Goal: Task Accomplishment & Management: Complete application form

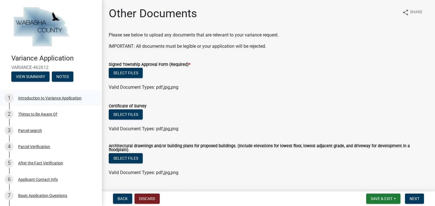
click at [28, 97] on div "Introduction to Variance Application" at bounding box center [49, 98] width 63 height 4
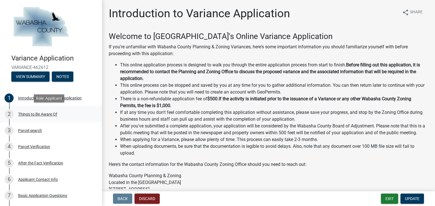
click at [30, 115] on div "Things to Be Aware Of" at bounding box center [37, 114] width 39 height 4
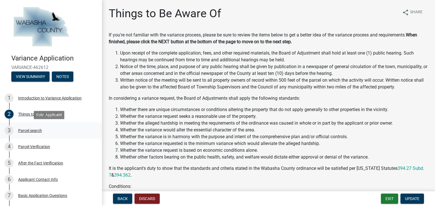
click at [29, 131] on div "Parcel search" at bounding box center [30, 131] width 24 height 4
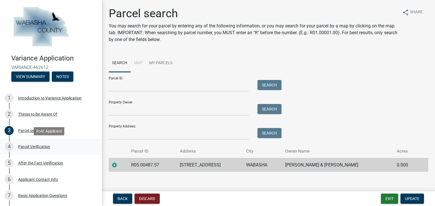
click at [28, 148] on div "Parcel Verification" at bounding box center [34, 147] width 32 height 4
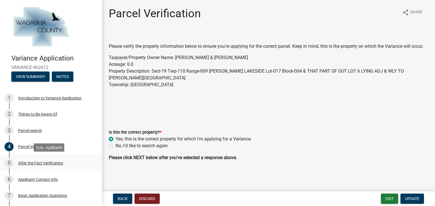
click at [26, 162] on div "After the Fact Verification" at bounding box center [40, 163] width 45 height 4
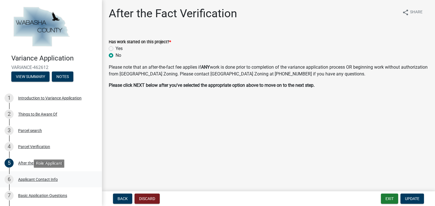
click at [25, 179] on div "Applicant Contact Info" at bounding box center [38, 180] width 40 height 4
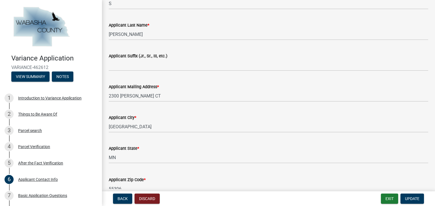
scroll to position [190, 0]
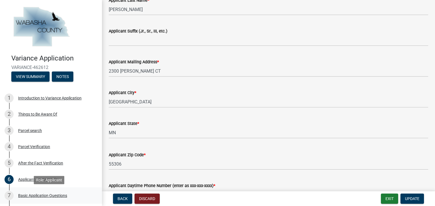
click at [31, 195] on div "Basic Application Questions" at bounding box center [42, 196] width 49 height 4
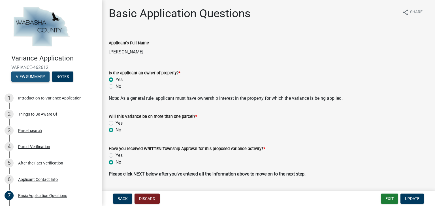
click at [33, 74] on button "View Summary" at bounding box center [30, 77] width 38 height 10
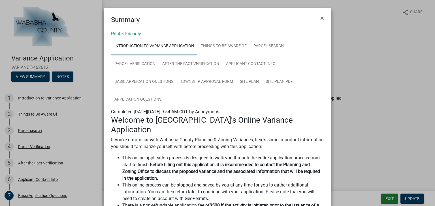
click at [306, 48] on ul "Introduction to Variance Application Things to Be Aware Of Parcel search Parcel…" at bounding box center [217, 72] width 213 height 71
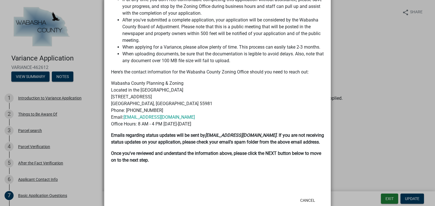
scroll to position [226, 0]
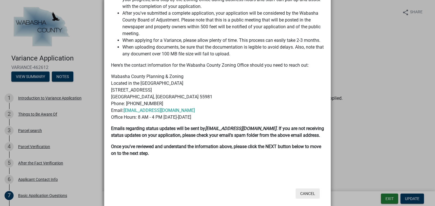
click at [310, 189] on button "Cancel" at bounding box center [307, 194] width 24 height 10
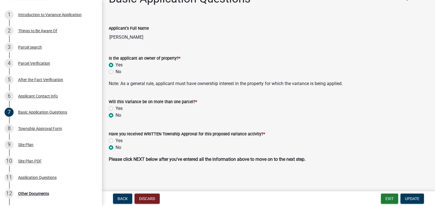
scroll to position [86, 0]
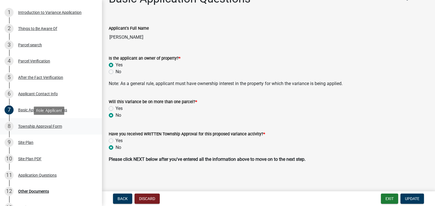
click at [38, 127] on div "Township Approval Form" at bounding box center [40, 126] width 44 height 4
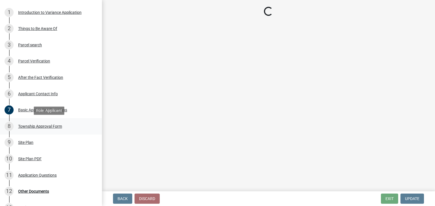
scroll to position [0, 0]
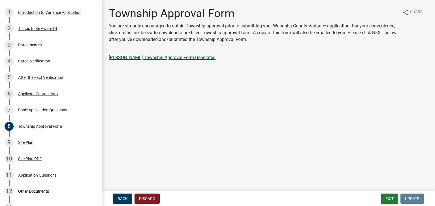
click at [183, 58] on link "[PERSON_NAME] Township Approval Form Generated" at bounding box center [162, 57] width 107 height 5
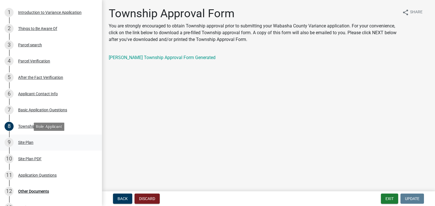
click at [27, 143] on div "Site Plan" at bounding box center [25, 143] width 15 height 4
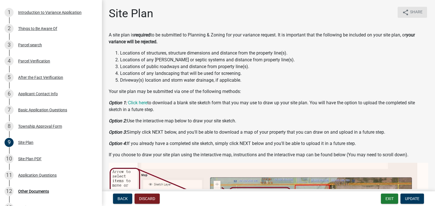
click at [402, 11] on icon "share" at bounding box center [405, 12] width 7 height 7
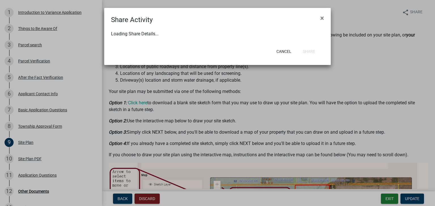
select select "1"
select select "0"
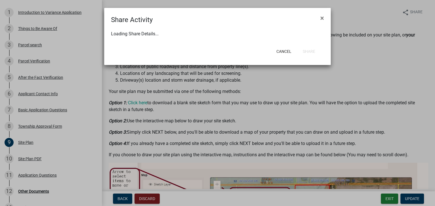
select select "0"
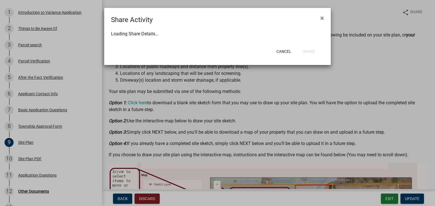
select select "0"
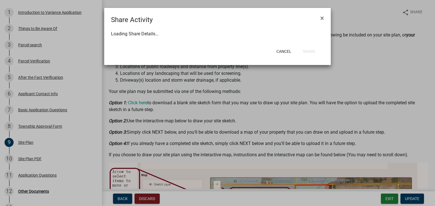
select select "0"
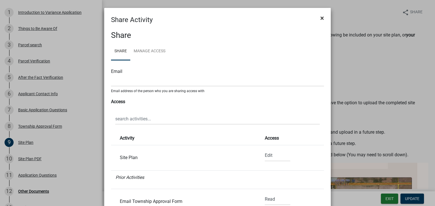
click at [321, 17] on span "×" at bounding box center [322, 18] width 4 height 8
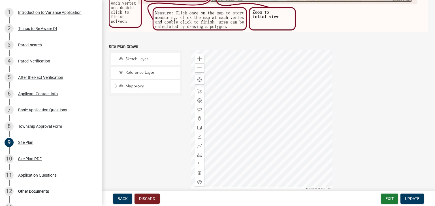
scroll to position [287, 0]
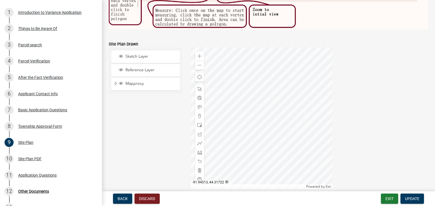
click at [301, 146] on div at bounding box center [261, 118] width 141 height 141
click at [29, 160] on div "Site Plan PDF" at bounding box center [29, 159] width 23 height 4
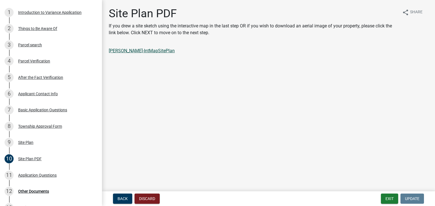
click at [152, 51] on link "[PERSON_NAME]-IntMapSitePlan" at bounding box center [142, 50] width 66 height 5
click at [47, 175] on div "Application Questions" at bounding box center [37, 175] width 38 height 4
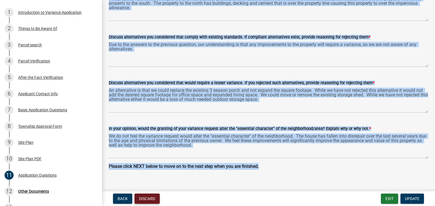
scroll to position [233, 0]
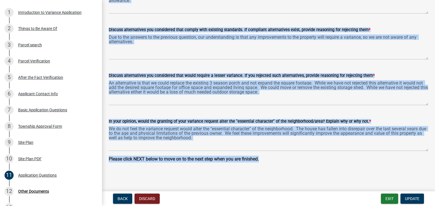
drag, startPoint x: 110, startPoint y: 15, endPoint x: 158, endPoint y: 217, distance: 207.3
click at [158, 206] on html "Internet Explorer does NOT work with GeoPermits. Get a new browser for more sec…" at bounding box center [217, 103] width 435 height 206
copy div "Loremipsumd Sitametco adipi Elits Doeius tempor inc 0 ut lab etdolorem aliqu en…"
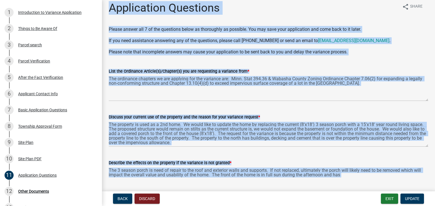
scroll to position [4, 0]
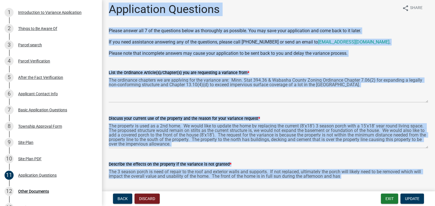
click at [409, 32] on p "Please answer all 7 of the questions below as thoroughly as possible. You may s…" at bounding box center [268, 30] width 319 height 7
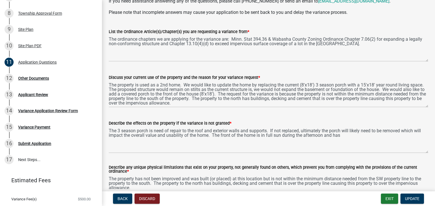
scroll to position [44, 0]
